Goal: Navigation & Orientation: Find specific page/section

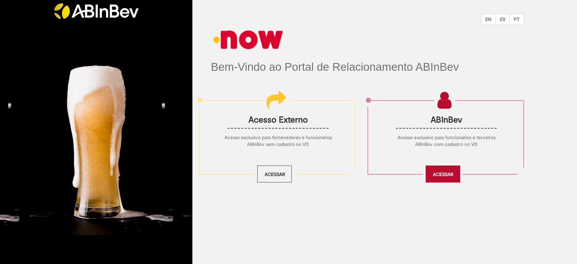
click at [441, 170] on link "Acessar" at bounding box center [442, 173] width 34 height 17
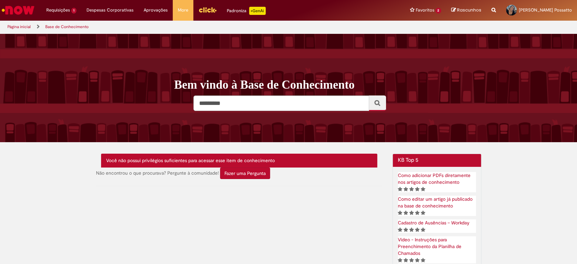
drag, startPoint x: 25, startPoint y: 7, endPoint x: 24, endPoint y: 13, distance: 5.5
click at [25, 7] on img "Ir para a Homepage" at bounding box center [18, 10] width 35 height 14
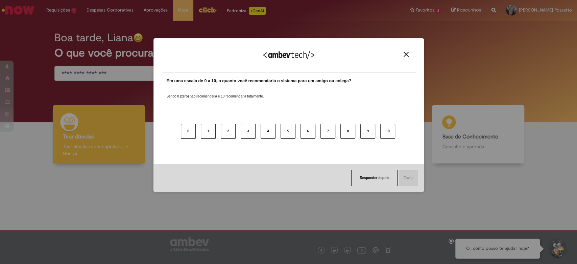
click at [406, 54] on img "Close" at bounding box center [405, 54] width 5 height 5
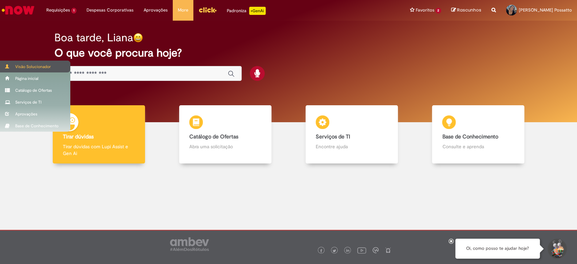
click at [20, 69] on div "Visão Solucionador" at bounding box center [35, 66] width 70 height 12
